Goal: Task Accomplishment & Management: Manage account settings

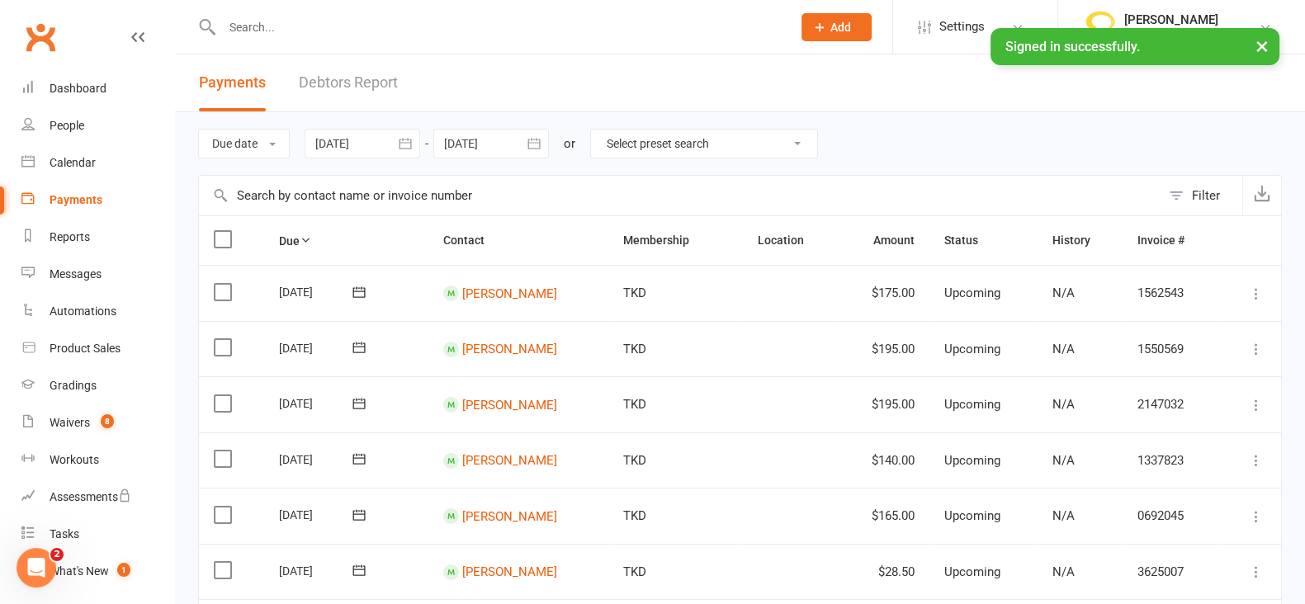
click at [415, 146] on button "button" at bounding box center [405, 144] width 30 height 30
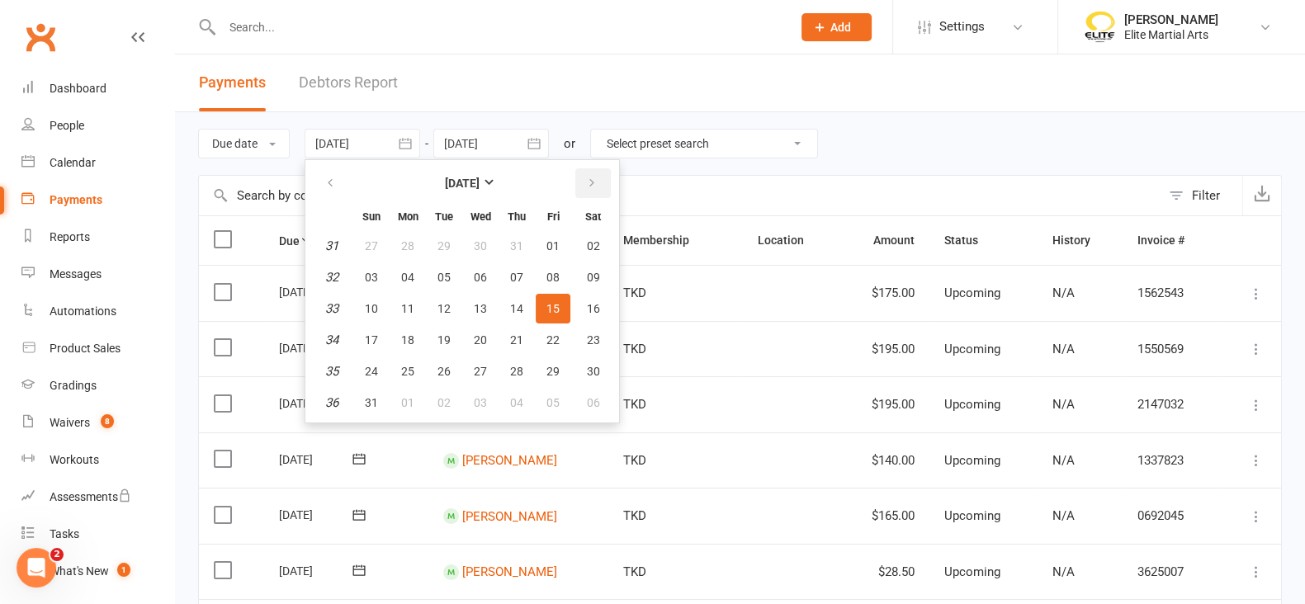
click at [595, 180] on button "button" at bounding box center [592, 183] width 35 height 30
click at [470, 311] on button "17" at bounding box center [480, 309] width 35 height 30
type input "[DATE]"
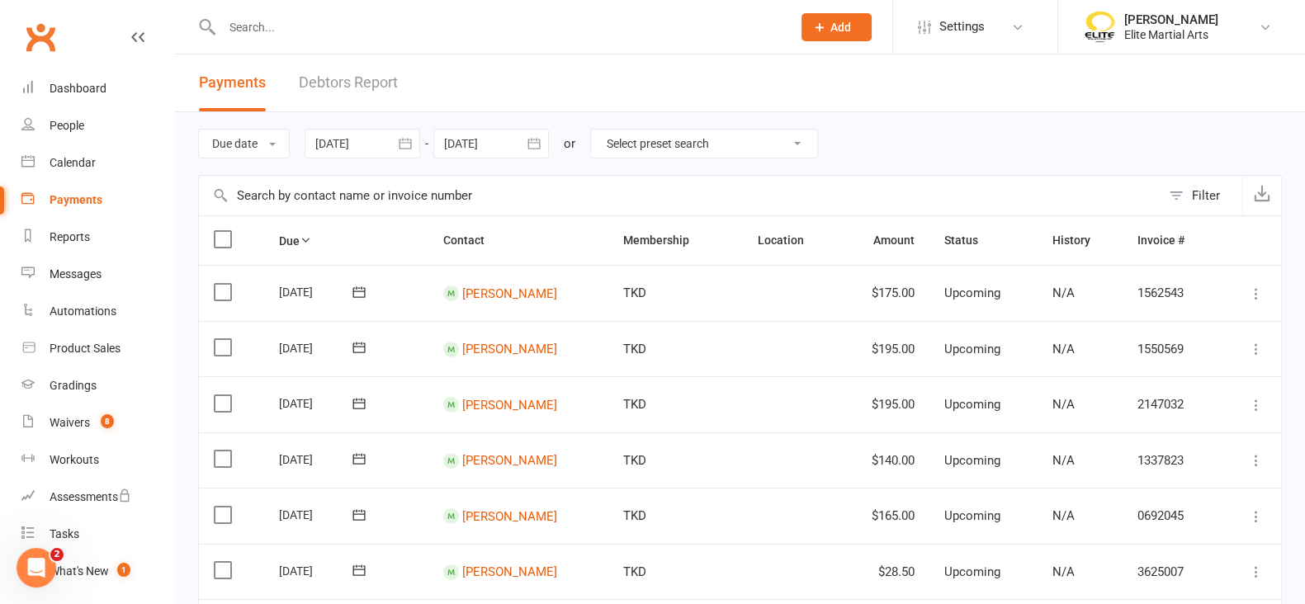
click at [403, 144] on icon "button" at bounding box center [405, 143] width 17 height 17
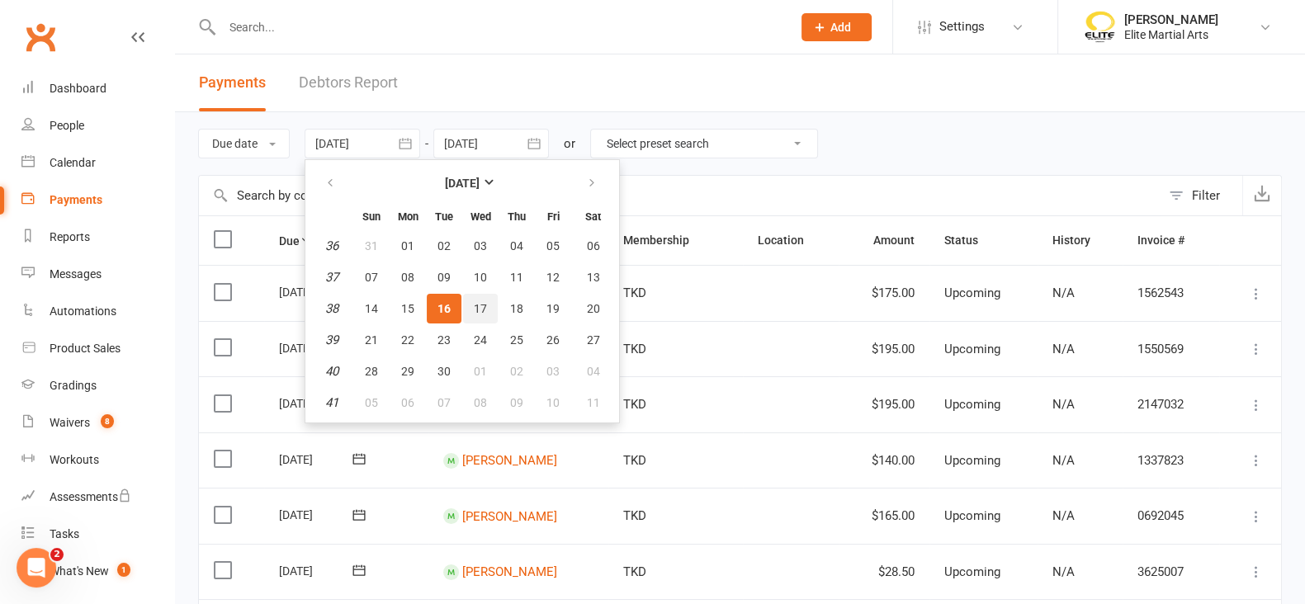
click at [479, 303] on span "17" at bounding box center [480, 308] width 13 height 13
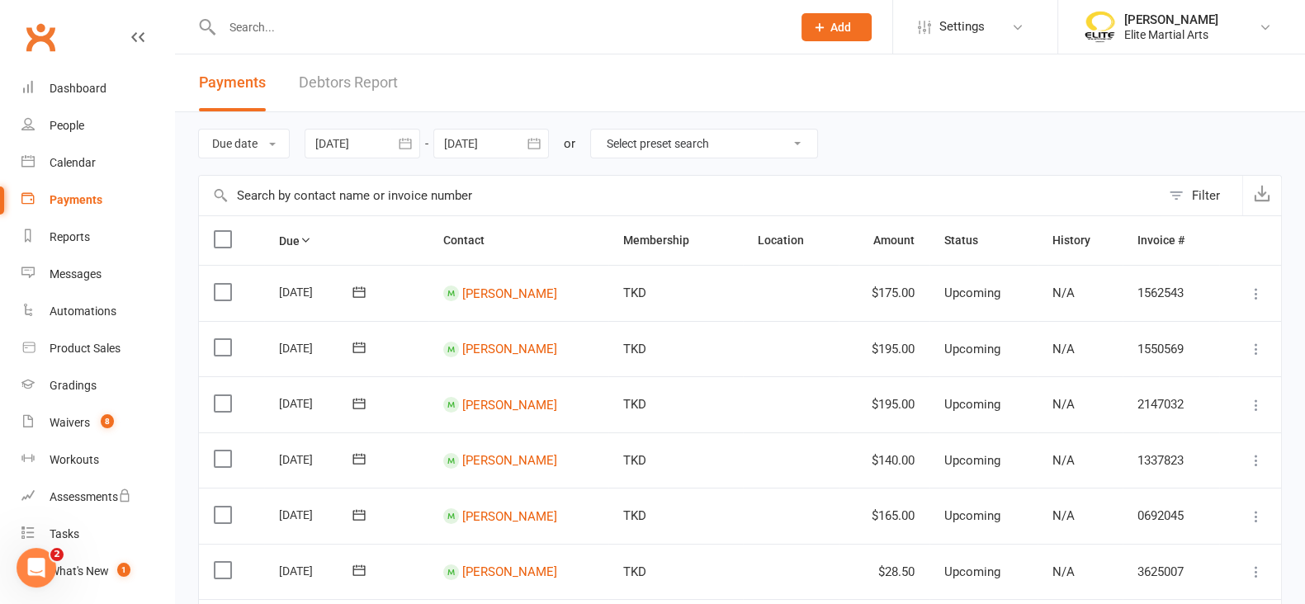
click at [542, 148] on icon "button" at bounding box center [534, 143] width 17 height 17
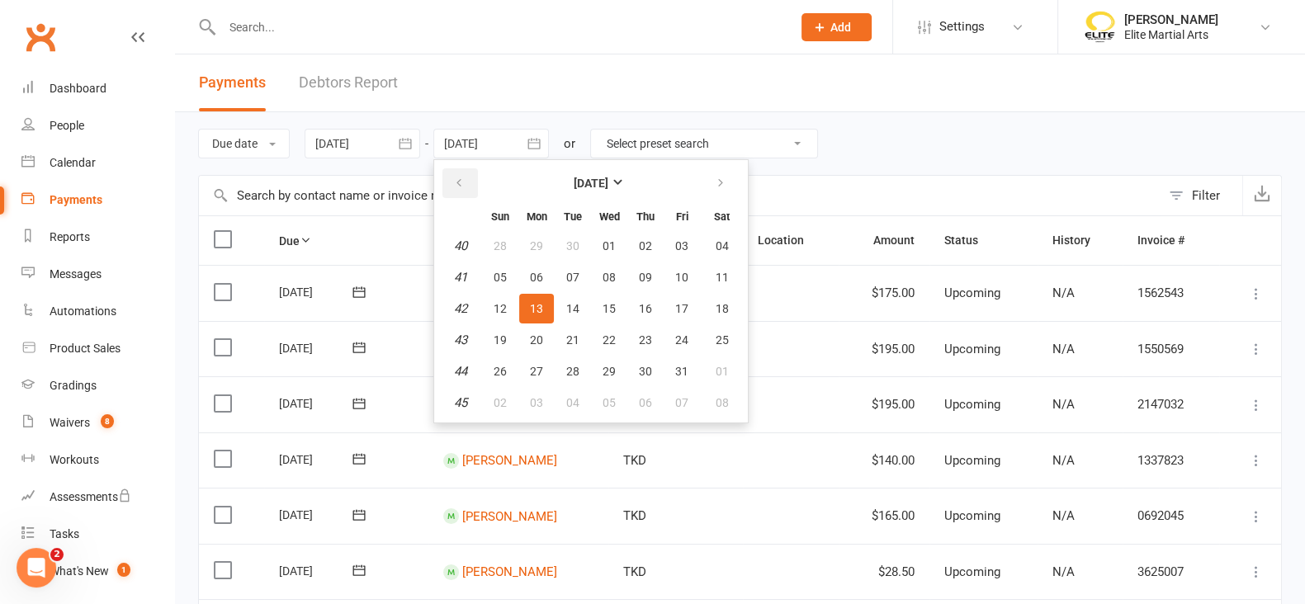
click at [464, 181] on icon "button" at bounding box center [459, 183] width 12 height 13
click at [656, 300] on button "18" at bounding box center [645, 309] width 35 height 30
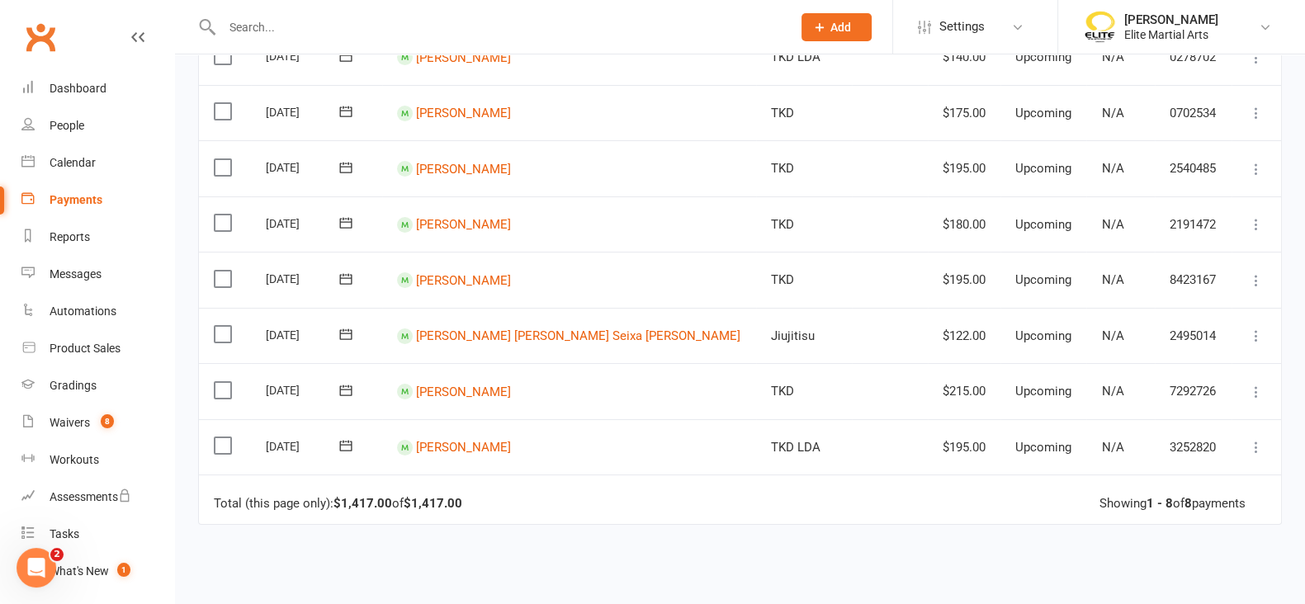
scroll to position [12, 0]
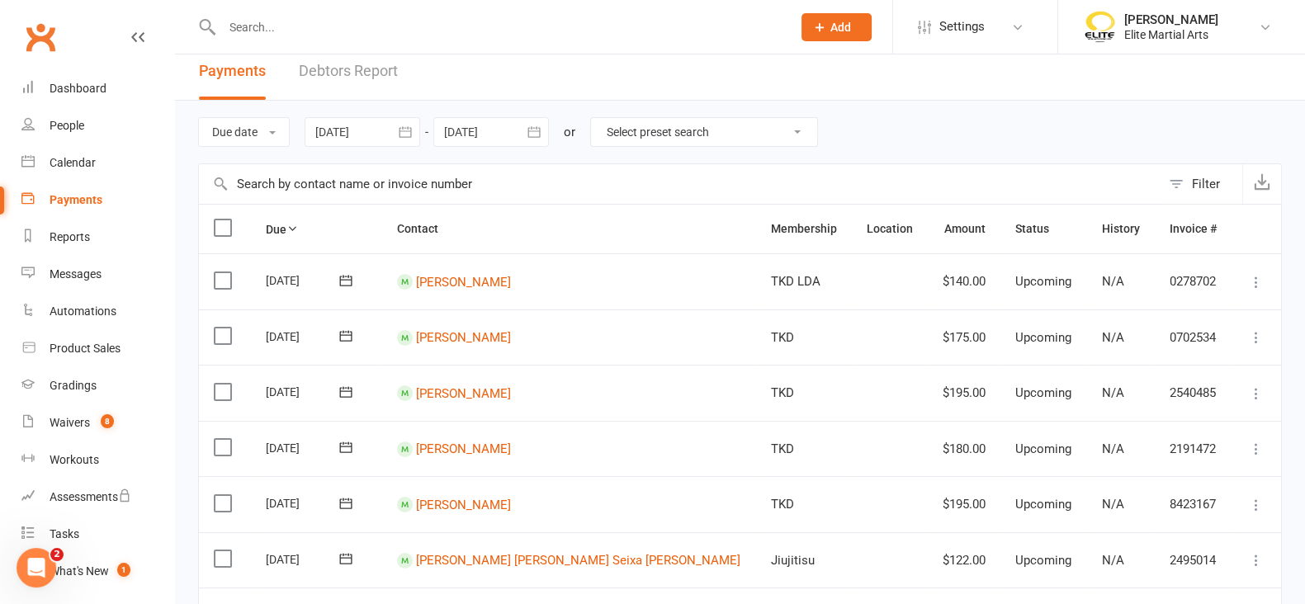
click at [535, 126] on icon "button" at bounding box center [534, 132] width 17 height 17
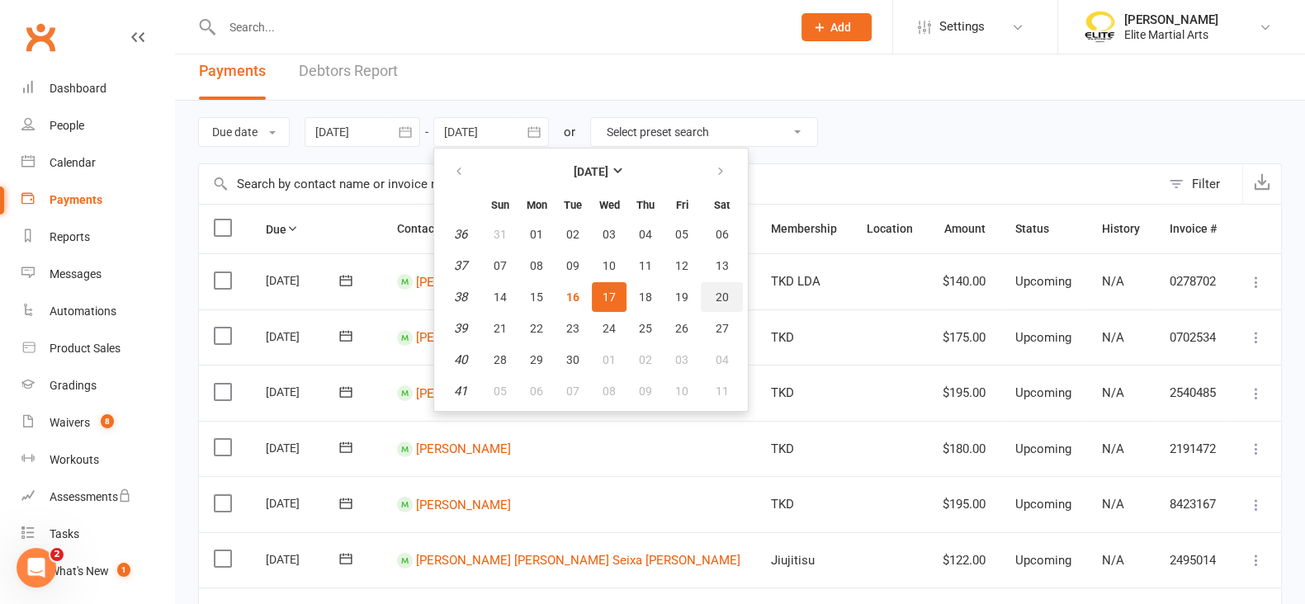
click at [726, 290] on span "20" at bounding box center [721, 296] width 13 height 13
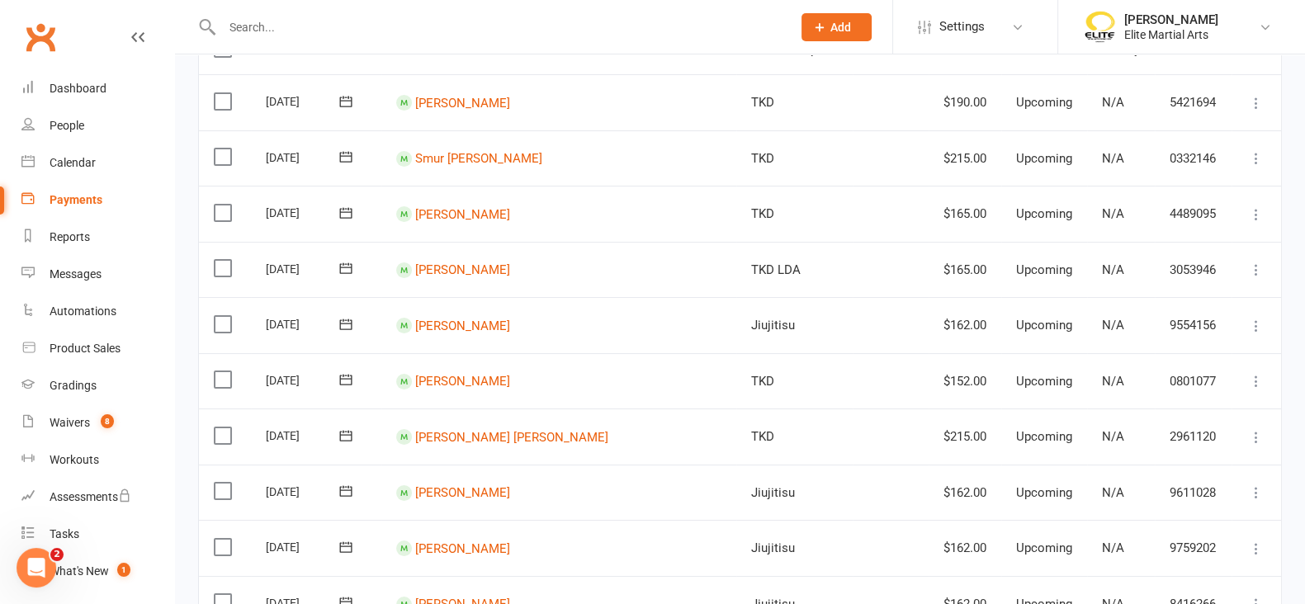
scroll to position [0, 0]
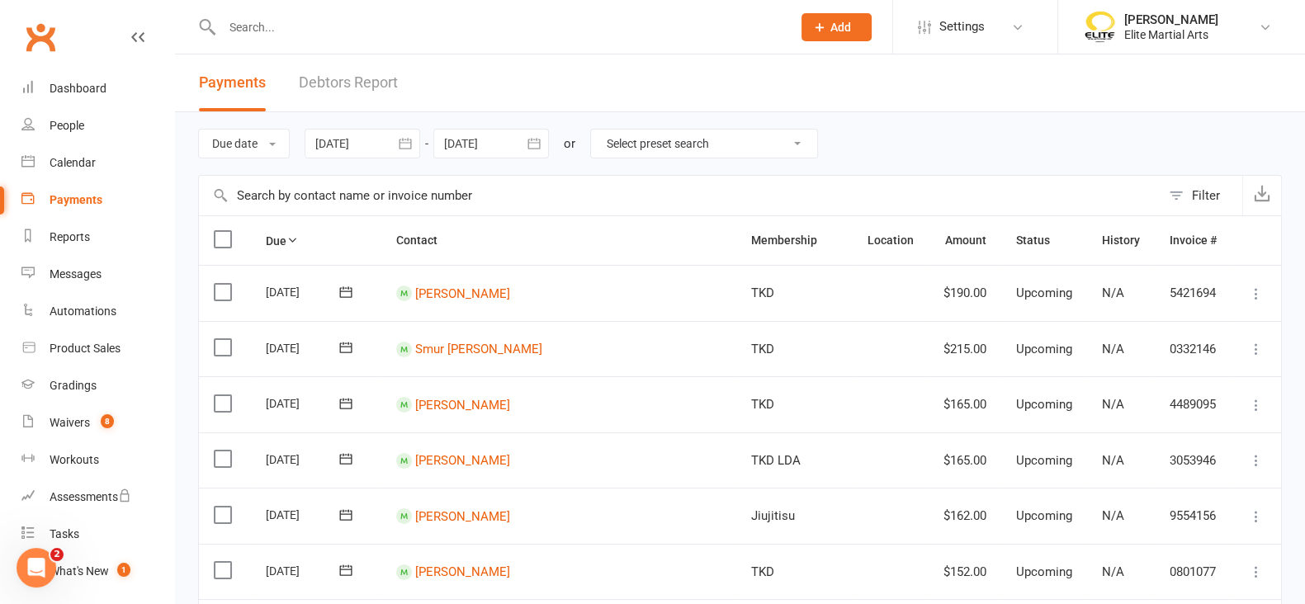
click at [531, 139] on icon "button" at bounding box center [534, 143] width 17 height 17
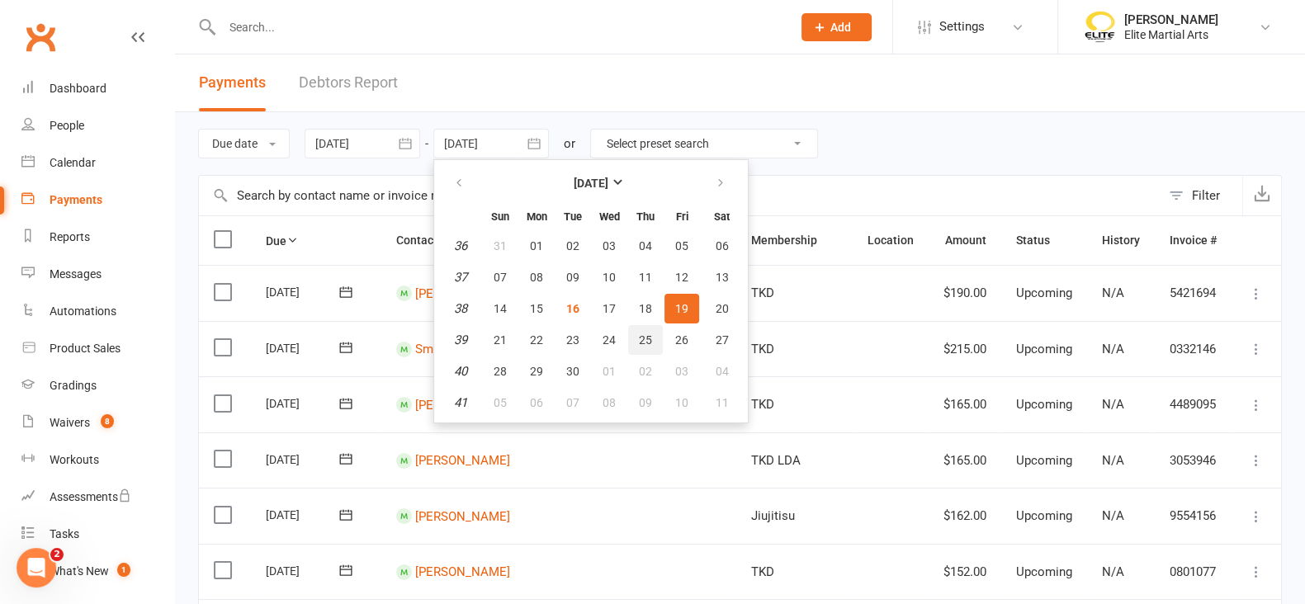
click at [652, 348] on button "25" at bounding box center [645, 340] width 35 height 30
type input "[DATE]"
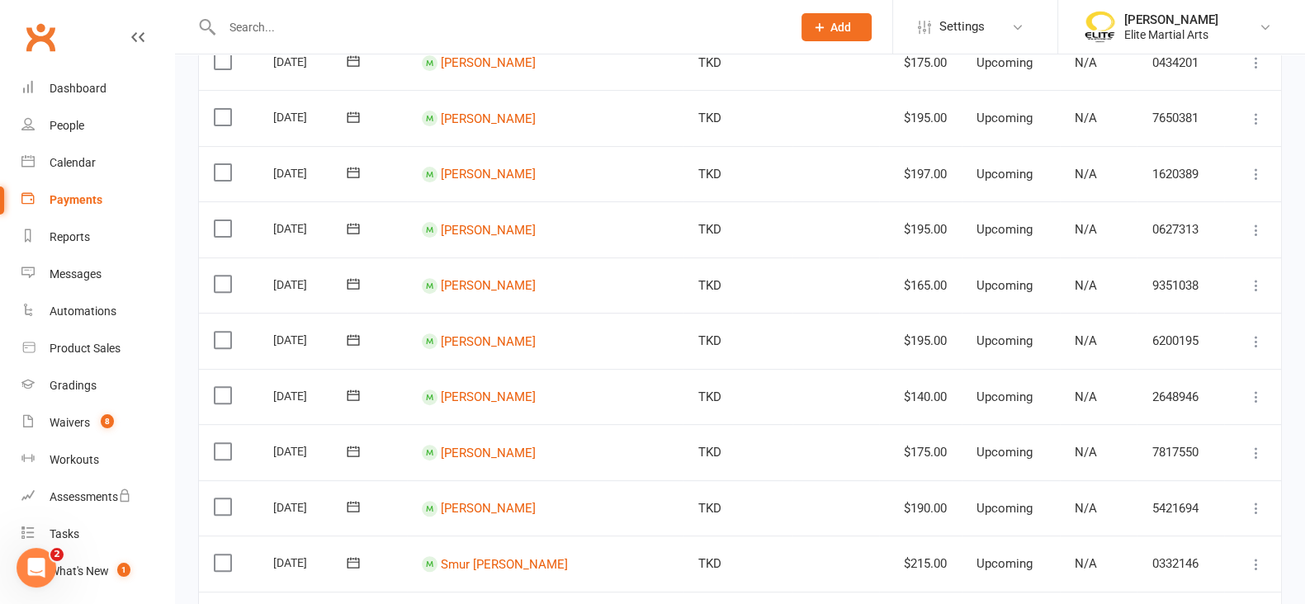
scroll to position [1234, 0]
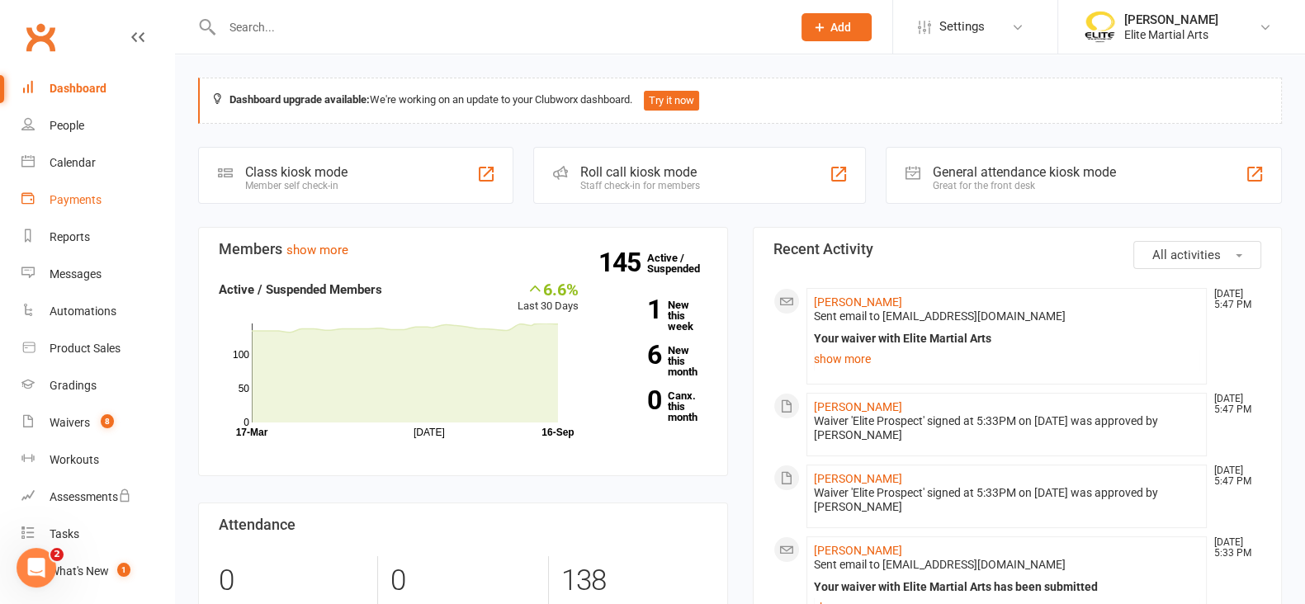
click at [99, 205] on div "Payments" at bounding box center [76, 199] width 52 height 13
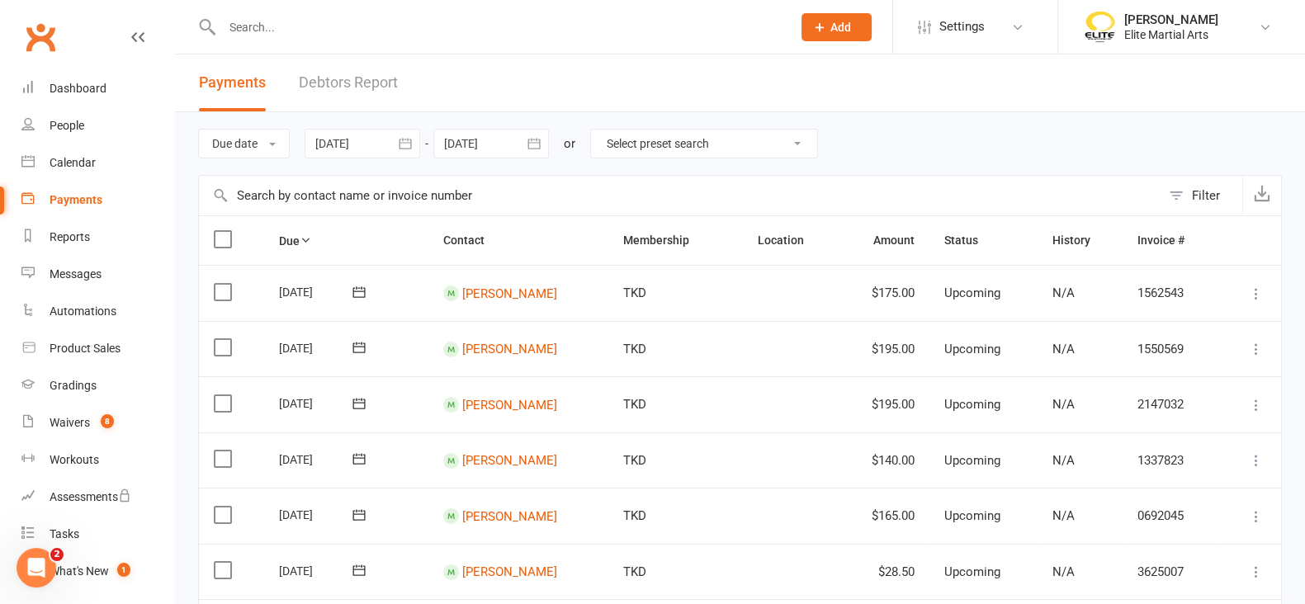
click at [399, 144] on icon "button" at bounding box center [405, 143] width 17 height 17
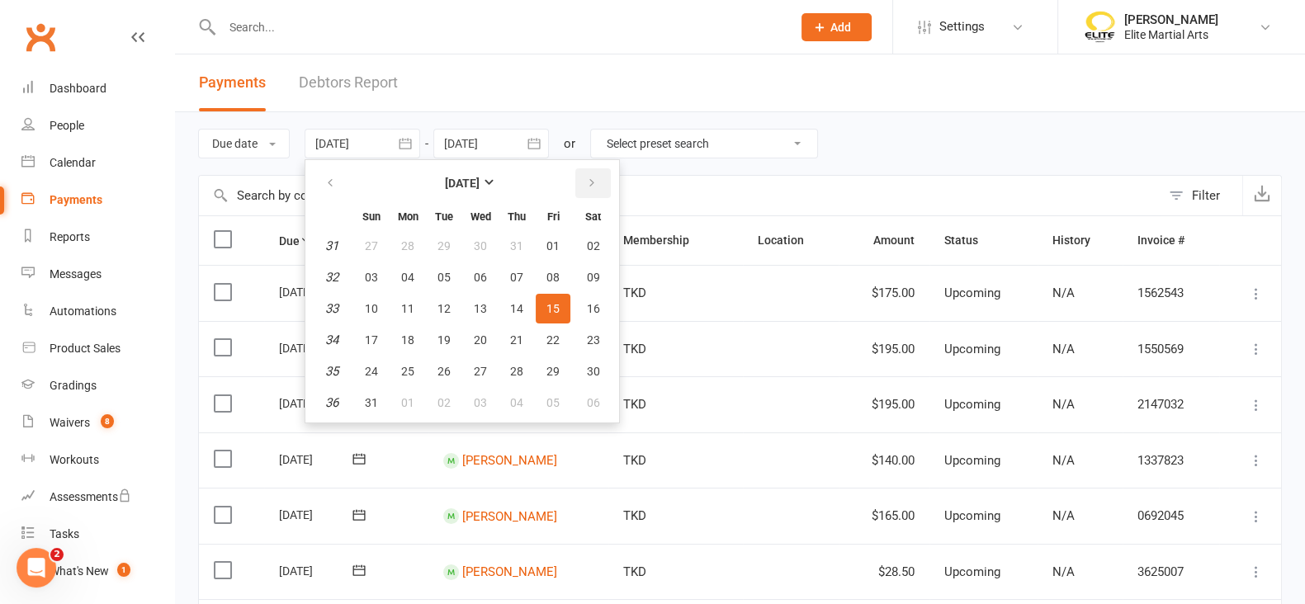
click at [586, 178] on icon "button" at bounding box center [592, 183] width 12 height 13
click at [469, 303] on button "17" at bounding box center [480, 309] width 35 height 30
type input "[DATE]"
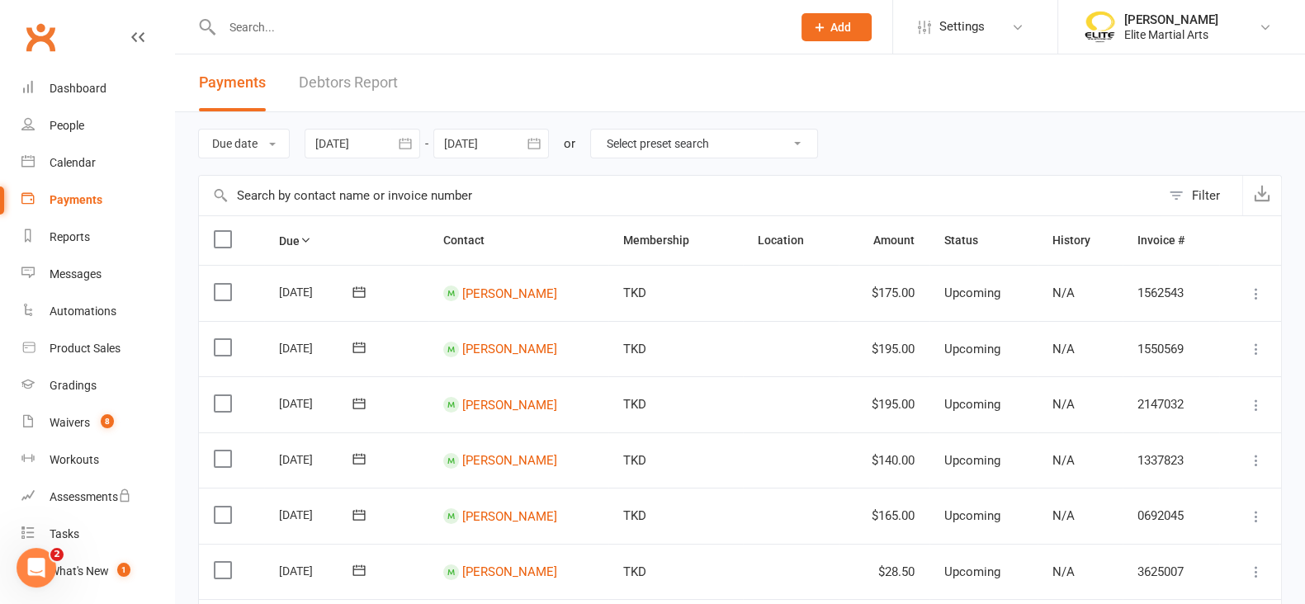
click at [546, 141] on button "button" at bounding box center [534, 144] width 30 height 30
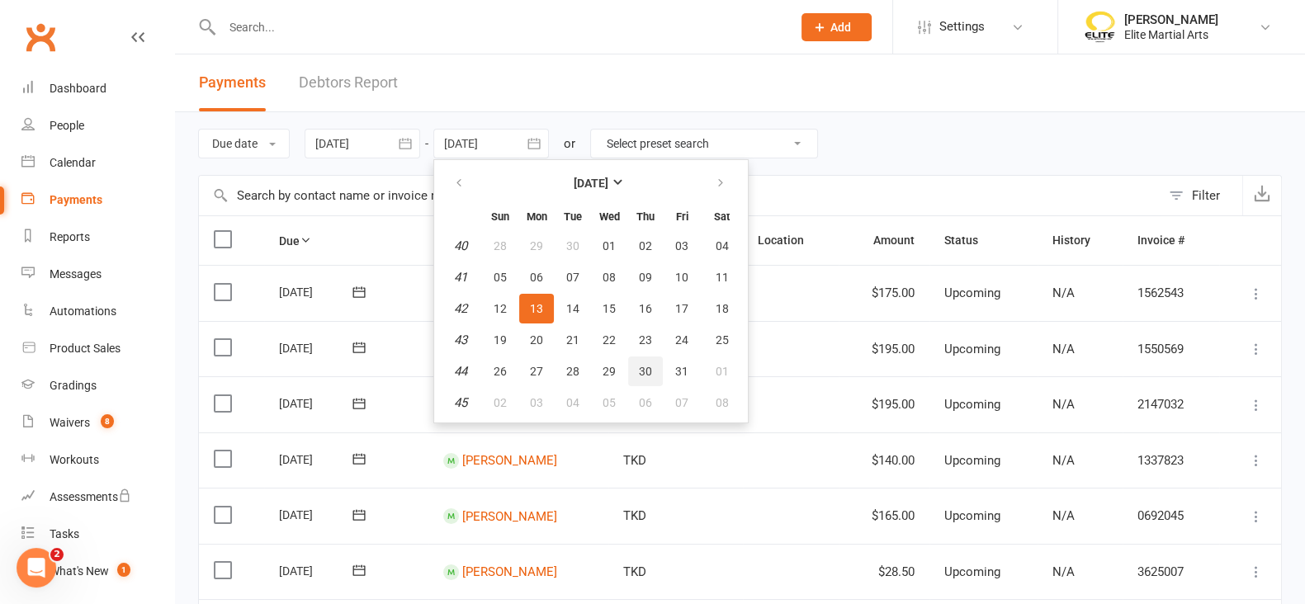
click at [653, 369] on button "30" at bounding box center [645, 371] width 35 height 30
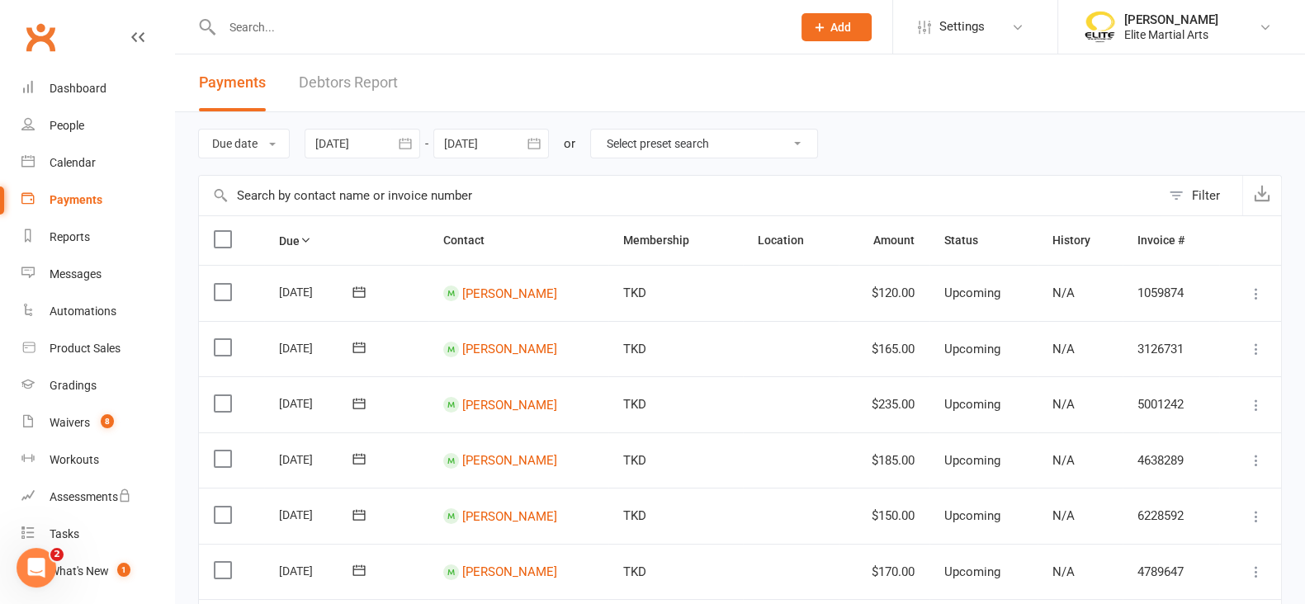
click at [536, 150] on icon "button" at bounding box center [534, 143] width 17 height 17
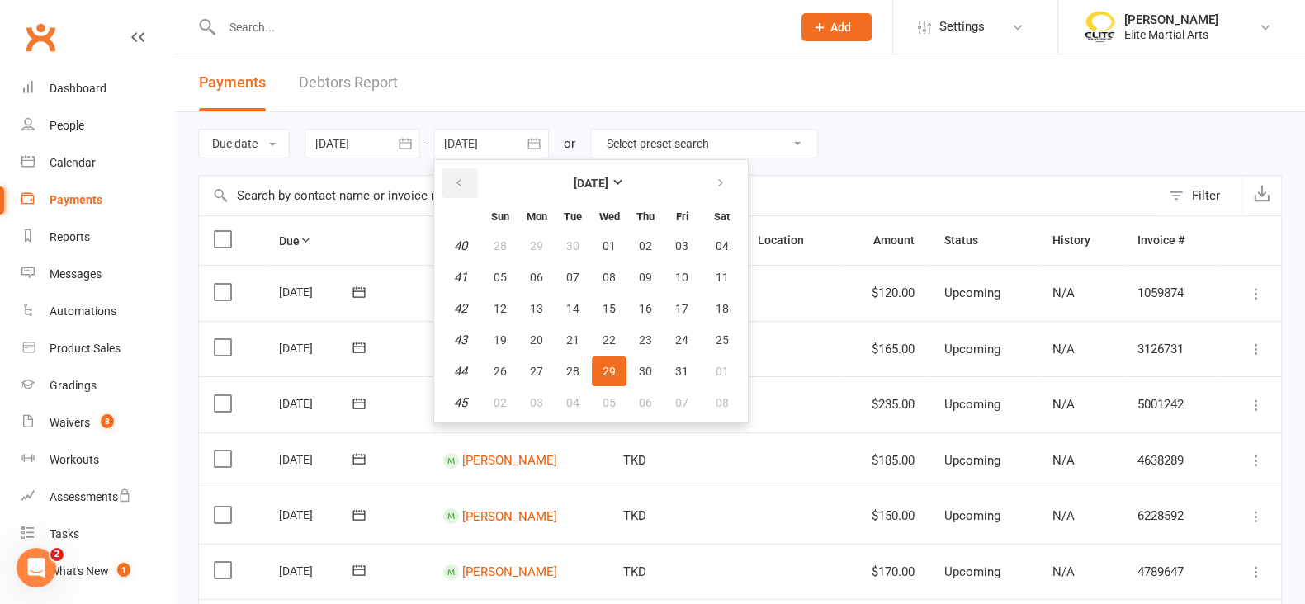
click at [459, 183] on icon "button" at bounding box center [459, 183] width 12 height 13
click at [578, 366] on span "30" at bounding box center [572, 371] width 13 height 13
type input "[DATE]"
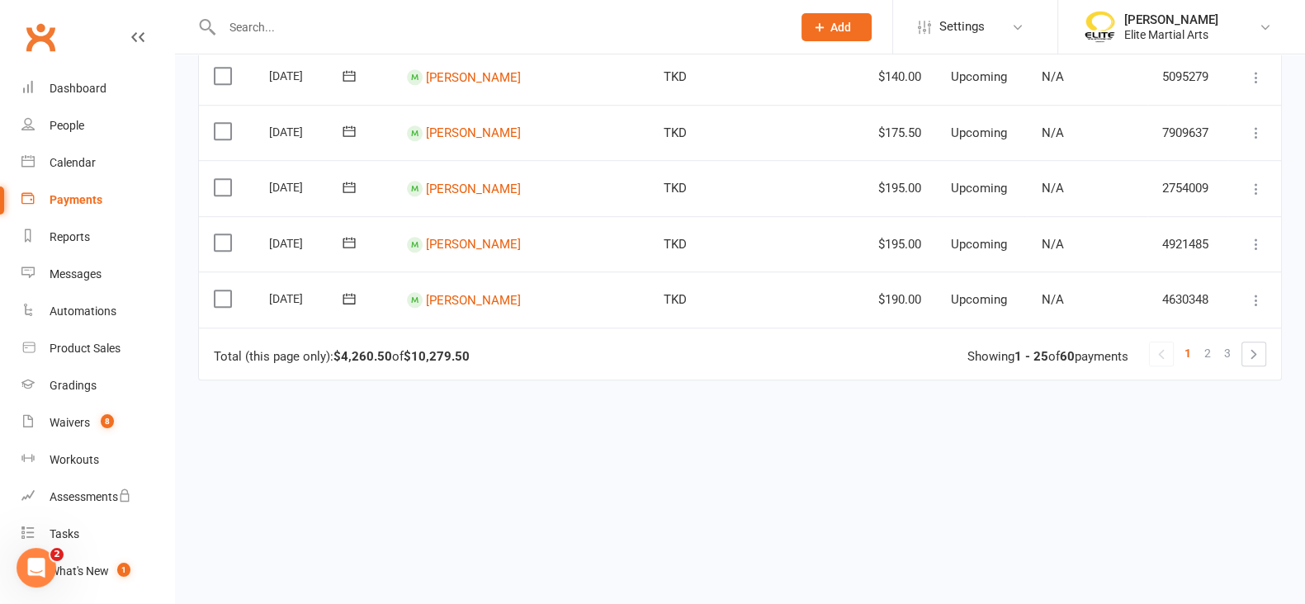
scroll to position [1347, 0]
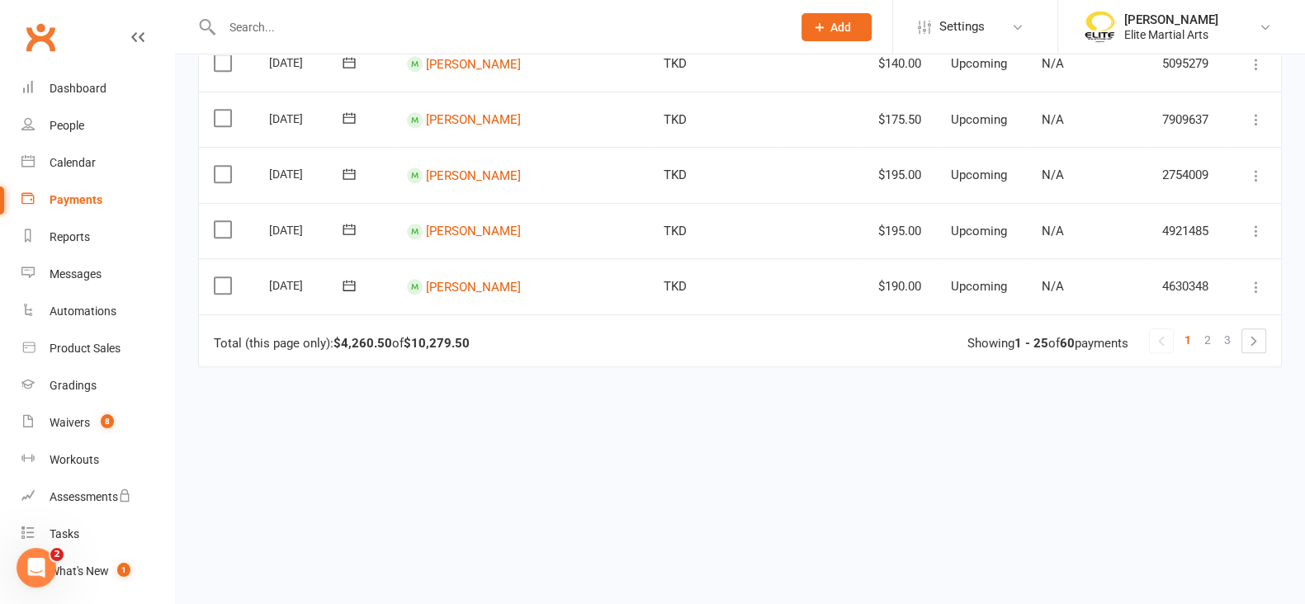
click at [83, 193] on div "Payments" at bounding box center [76, 199] width 53 height 13
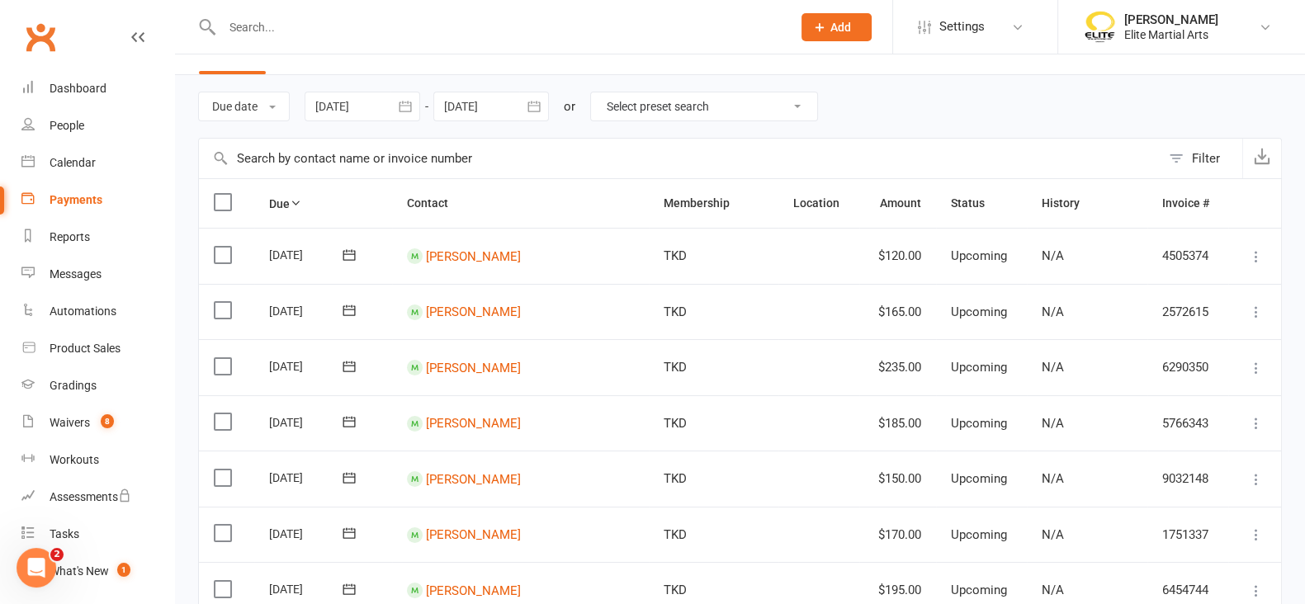
scroll to position [0, 0]
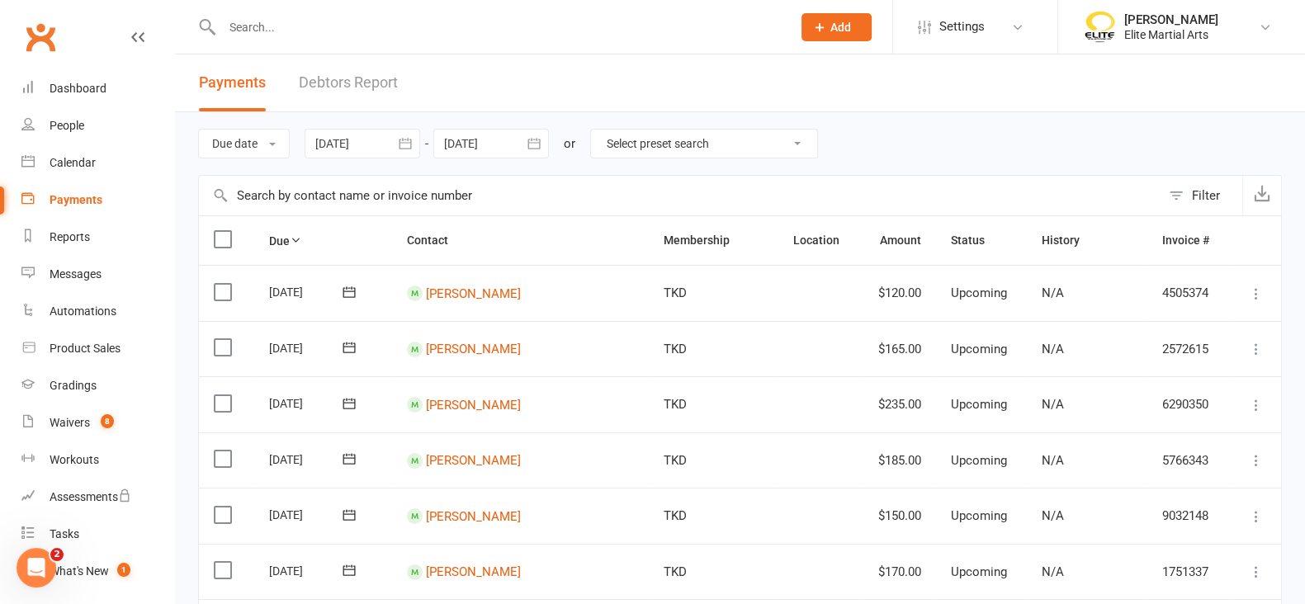
click at [359, 81] on link "Debtors Report" at bounding box center [348, 82] width 99 height 57
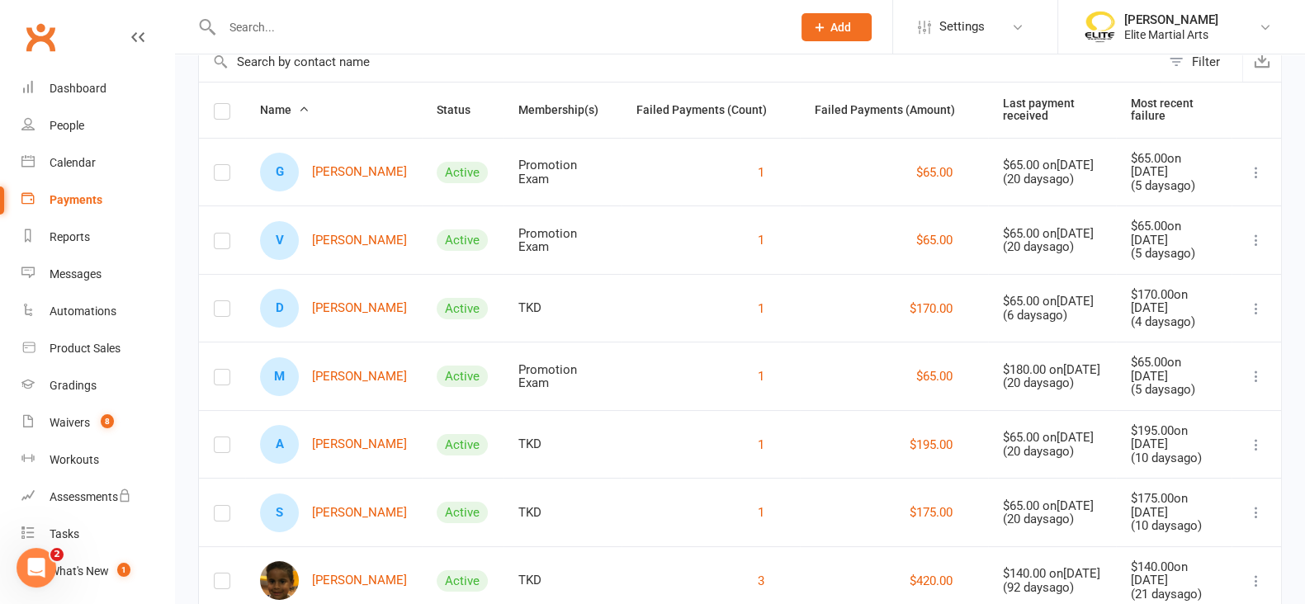
scroll to position [133, 0]
click at [87, 201] on div "Payments" at bounding box center [76, 199] width 53 height 13
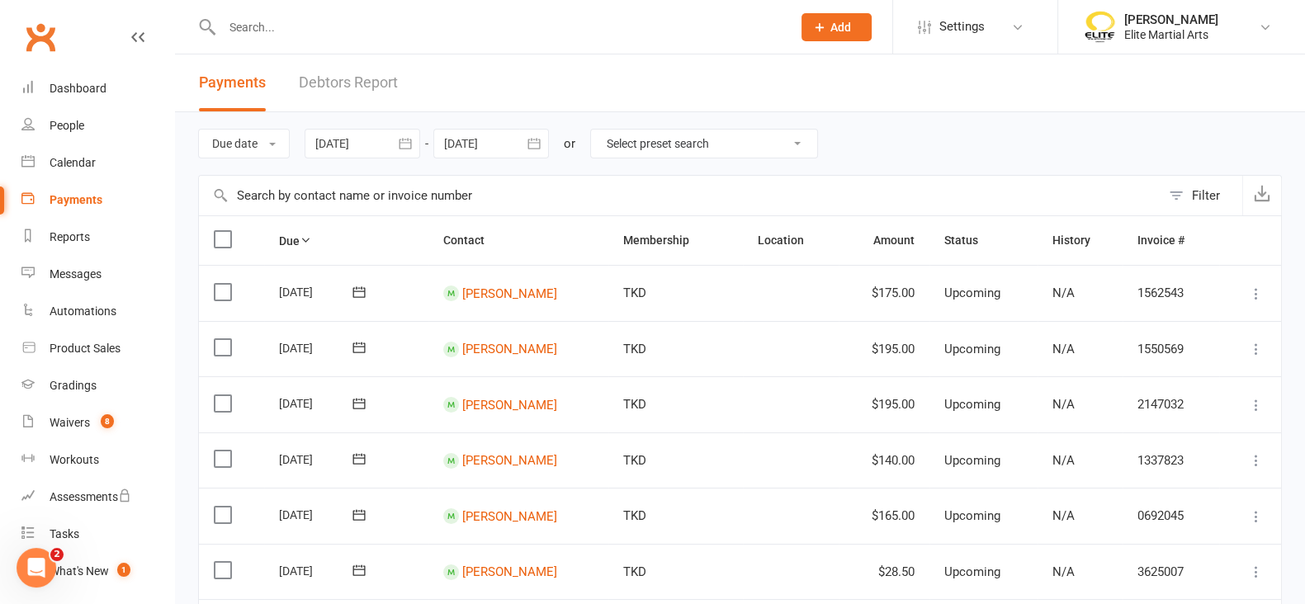
click at [400, 136] on icon "button" at bounding box center [405, 143] width 17 height 17
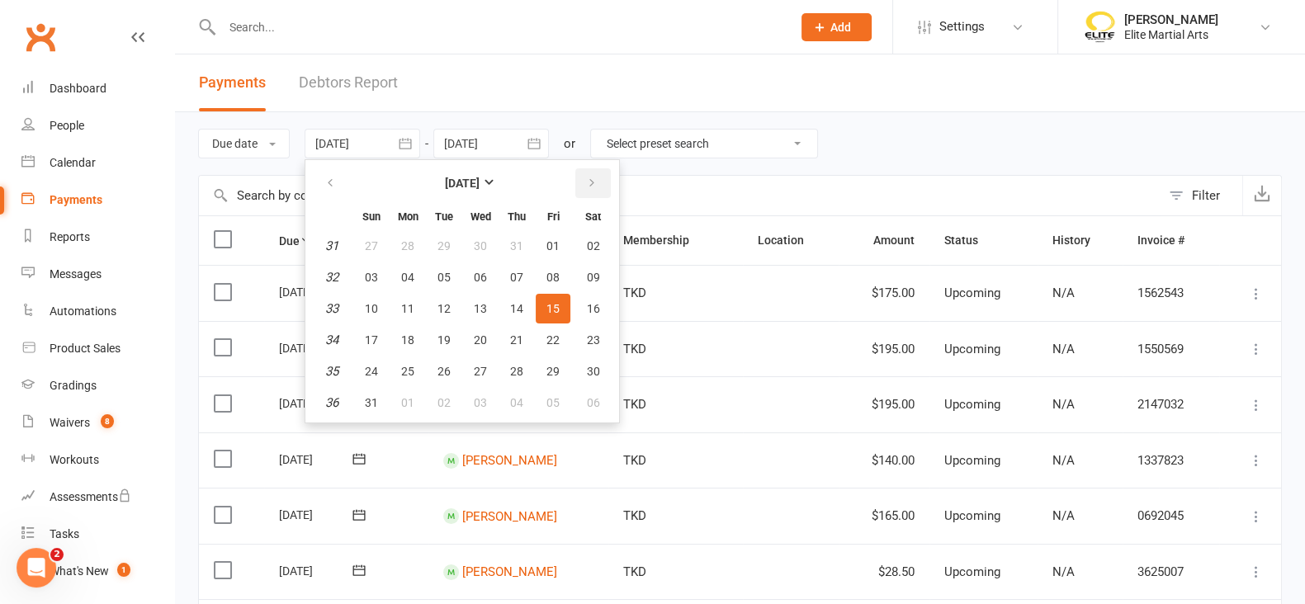
click at [586, 177] on icon "button" at bounding box center [592, 183] width 12 height 13
click at [484, 370] on span "01" at bounding box center [480, 371] width 13 height 13
type input "[DATE]"
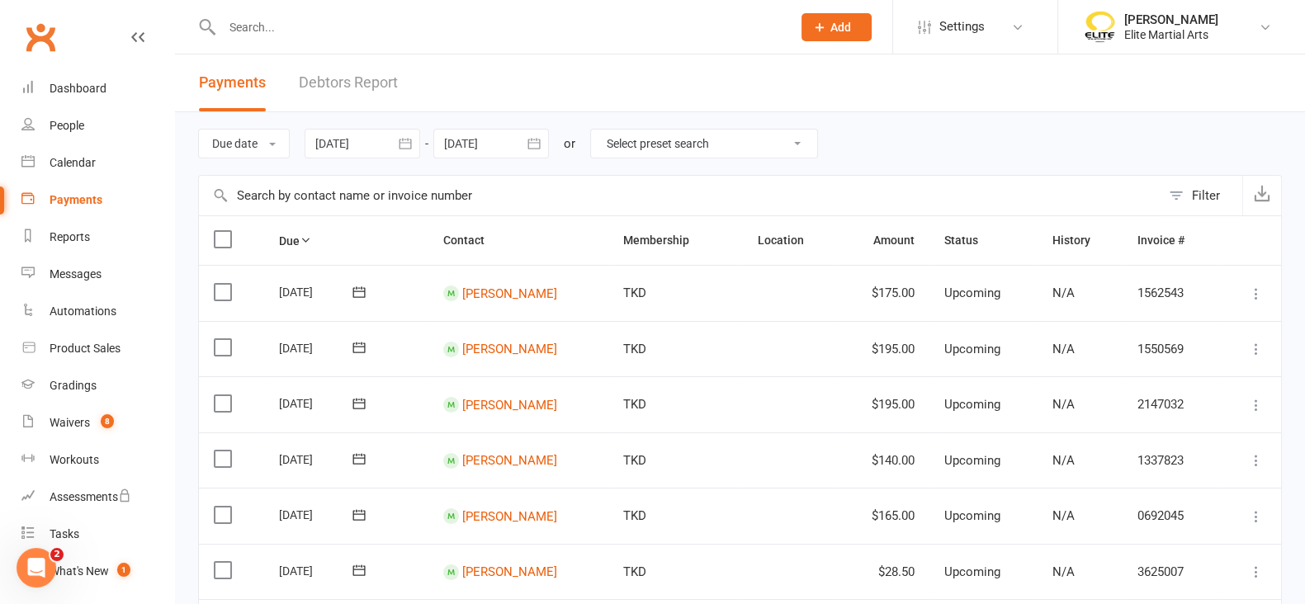
click at [535, 149] on icon "button" at bounding box center [533, 143] width 12 height 11
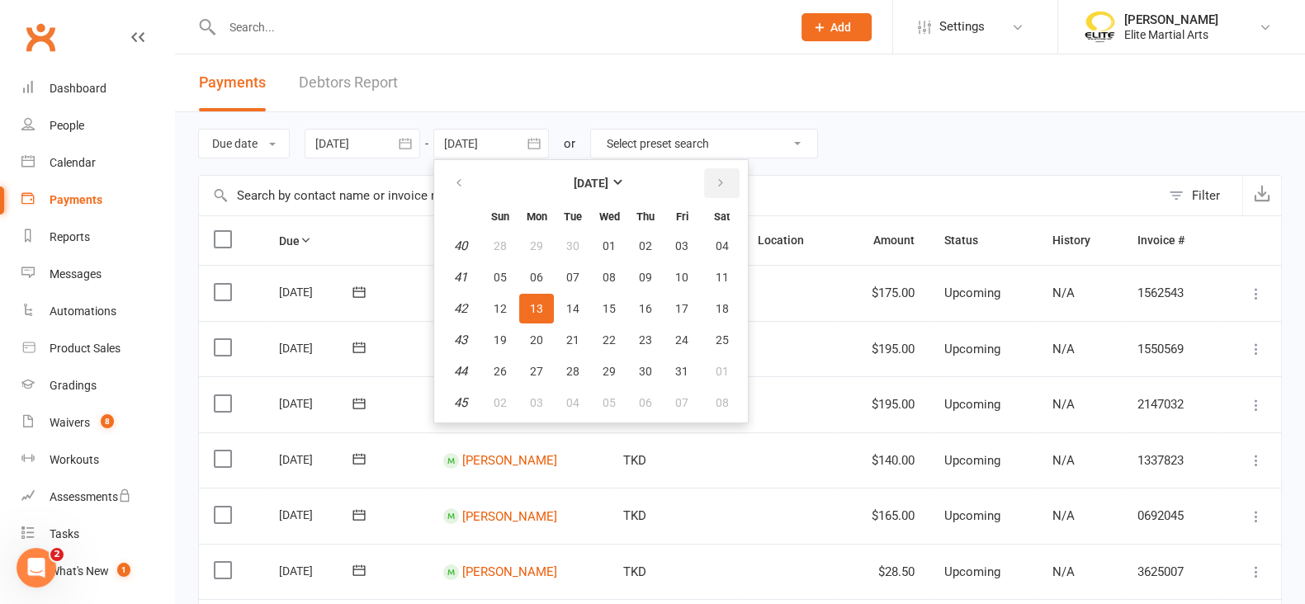
click at [716, 181] on icon "button" at bounding box center [721, 183] width 12 height 13
click at [461, 182] on icon "button" at bounding box center [459, 183] width 12 height 13
click at [681, 373] on span "31" at bounding box center [681, 371] width 13 height 13
type input "[DATE]"
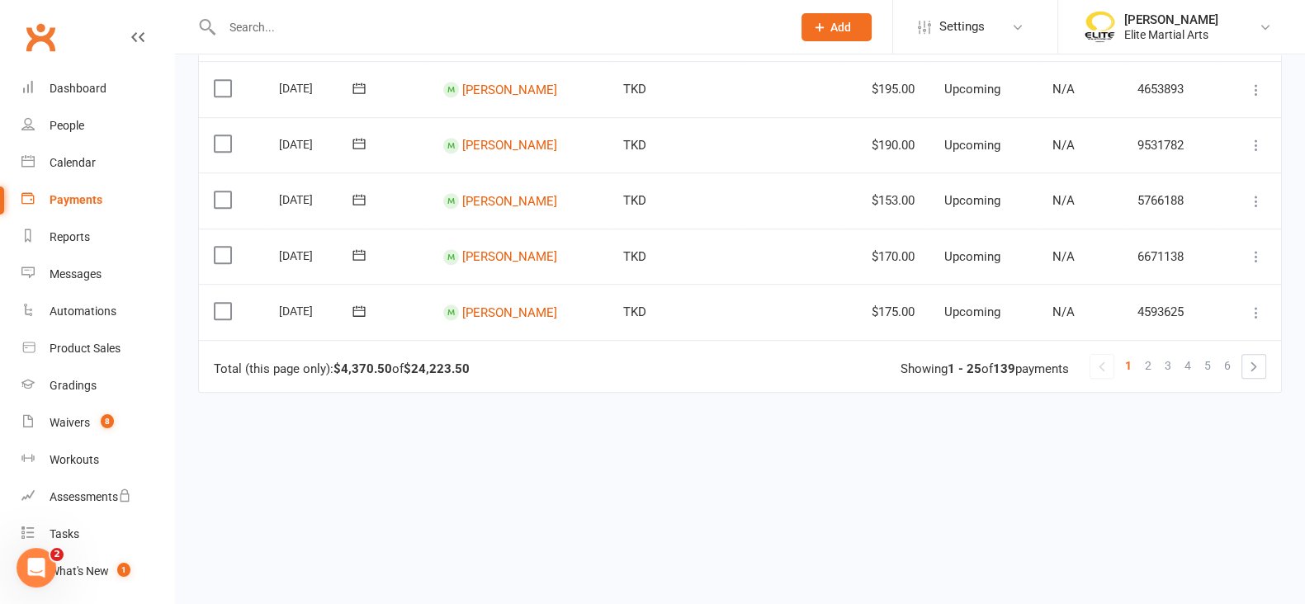
scroll to position [1347, 0]
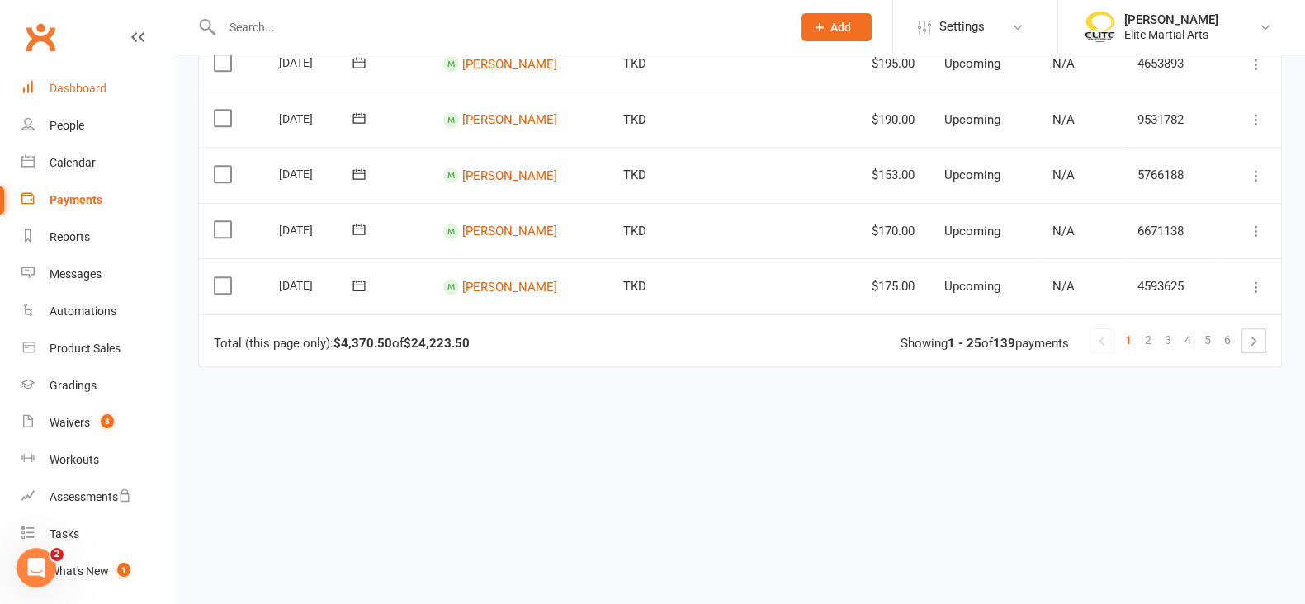
click at [81, 97] on link "Dashboard" at bounding box center [97, 88] width 153 height 37
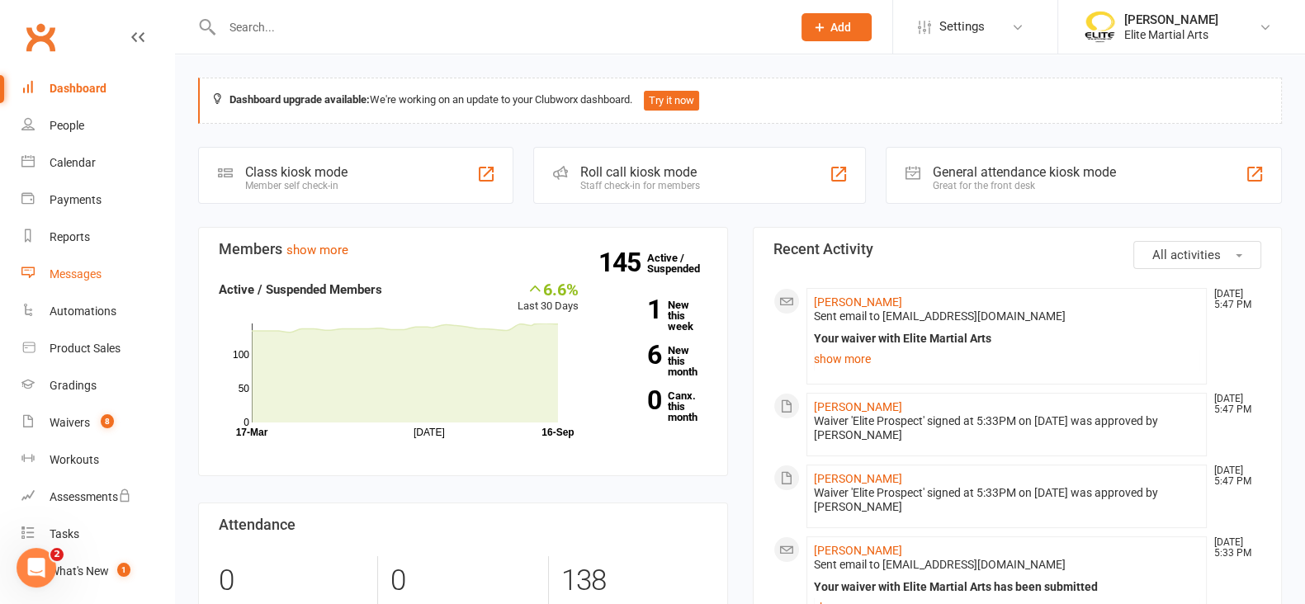
click at [72, 271] on div "Messages" at bounding box center [76, 273] width 52 height 13
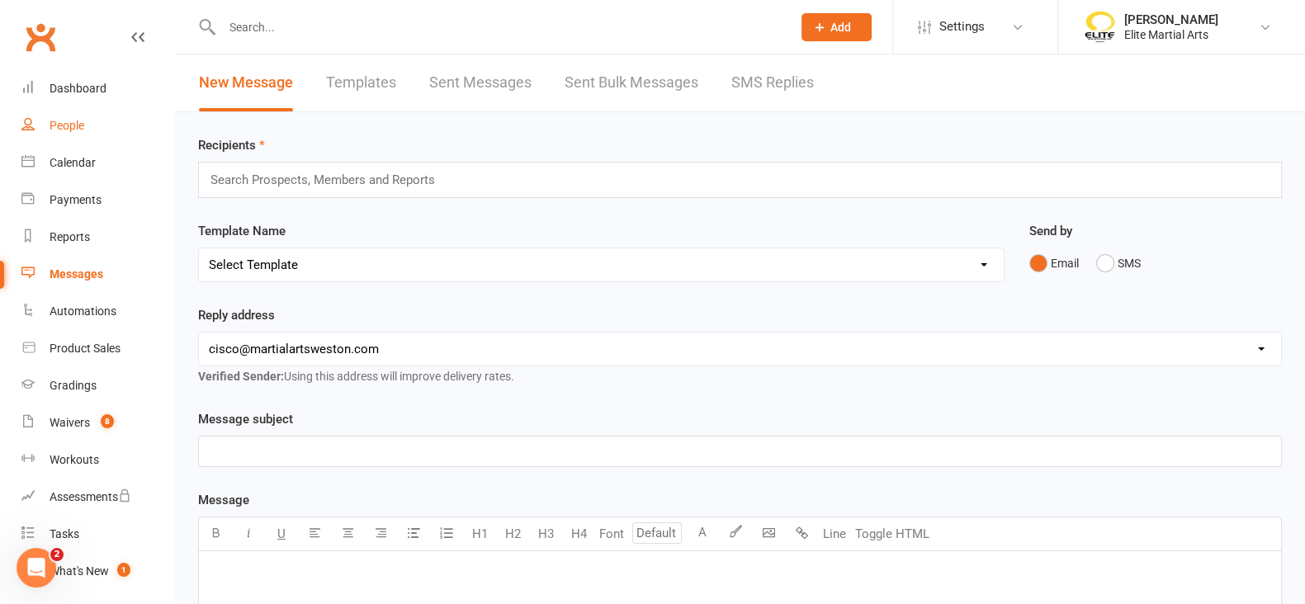
click at [79, 125] on div "People" at bounding box center [67, 125] width 35 height 13
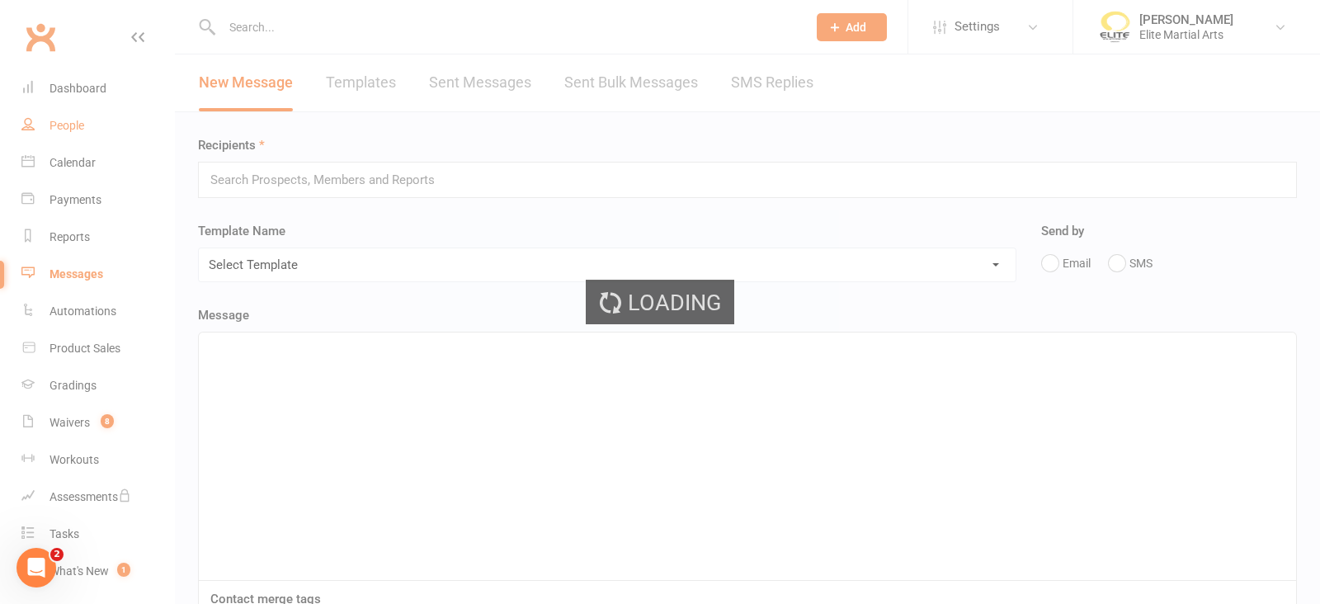
select select "100"
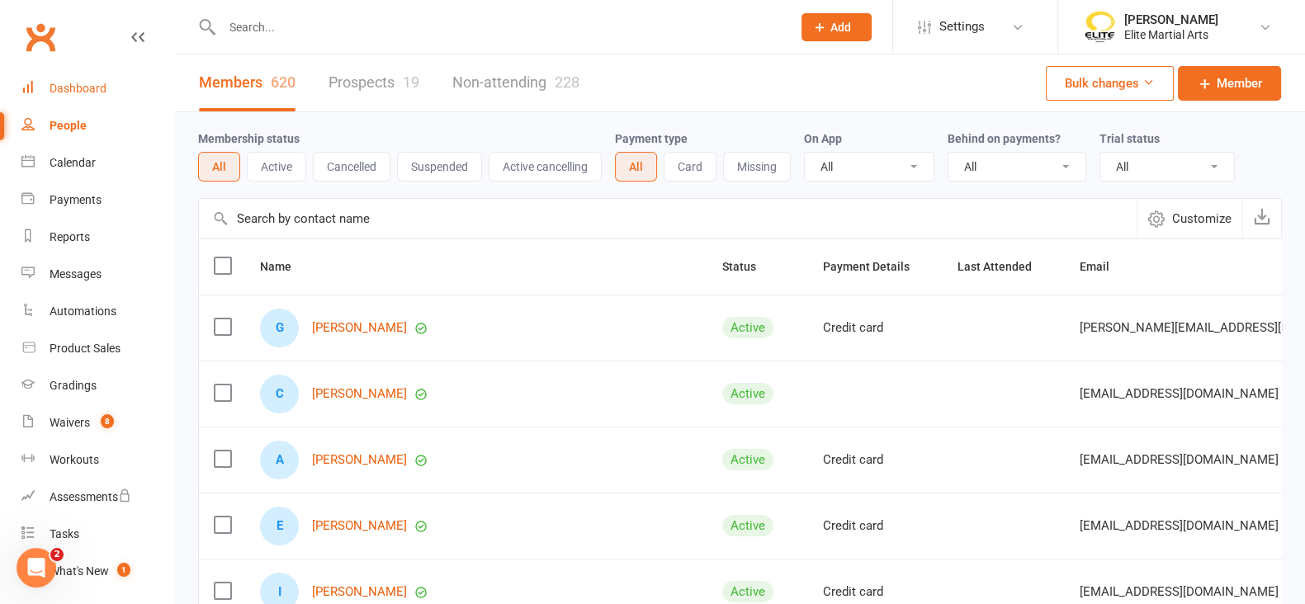
click at [90, 84] on div "Dashboard" at bounding box center [78, 88] width 57 height 13
